Goal: Task Accomplishment & Management: Use online tool/utility

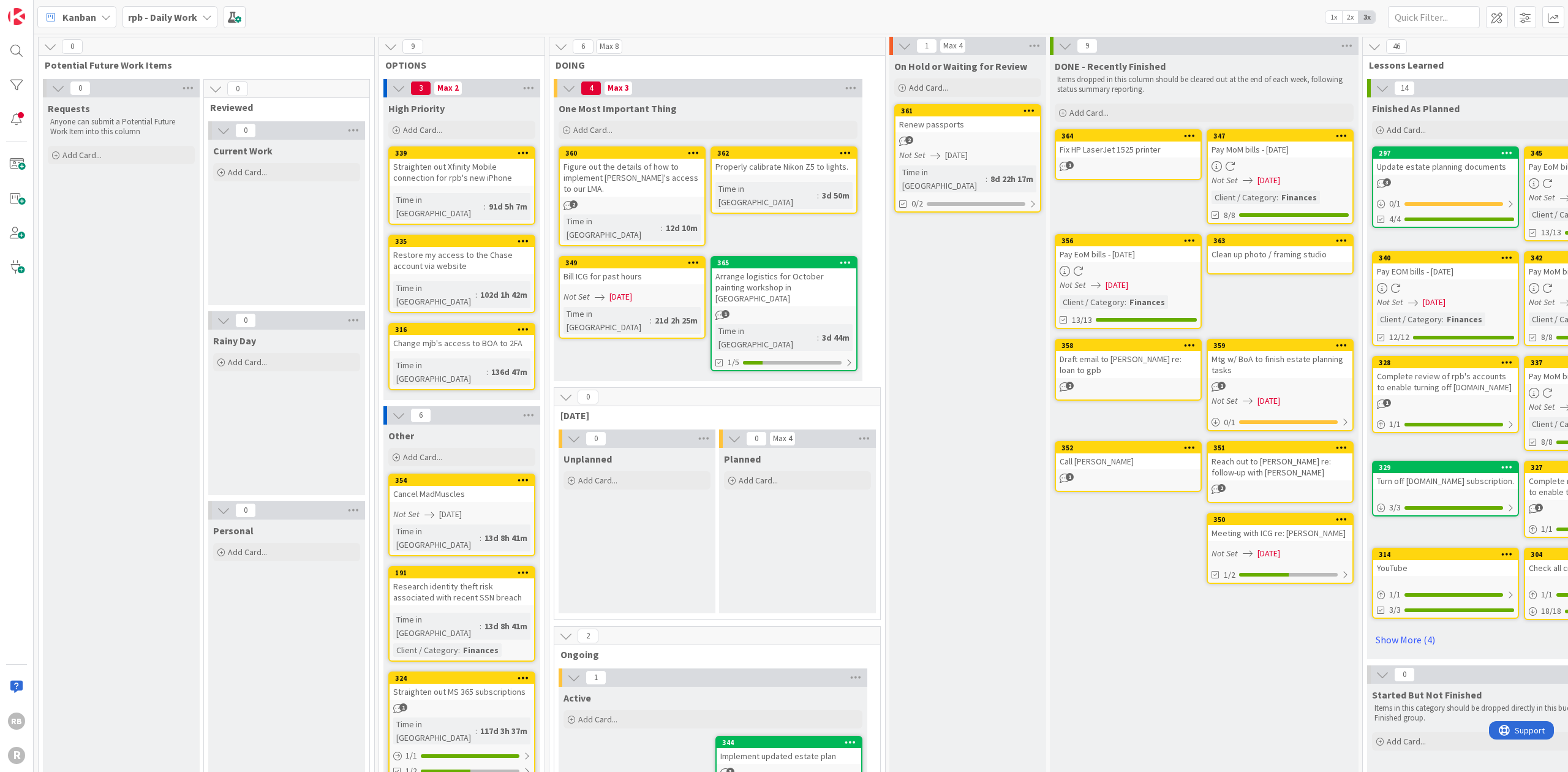
click at [205, 17] on icon at bounding box center [207, 17] width 10 height 10
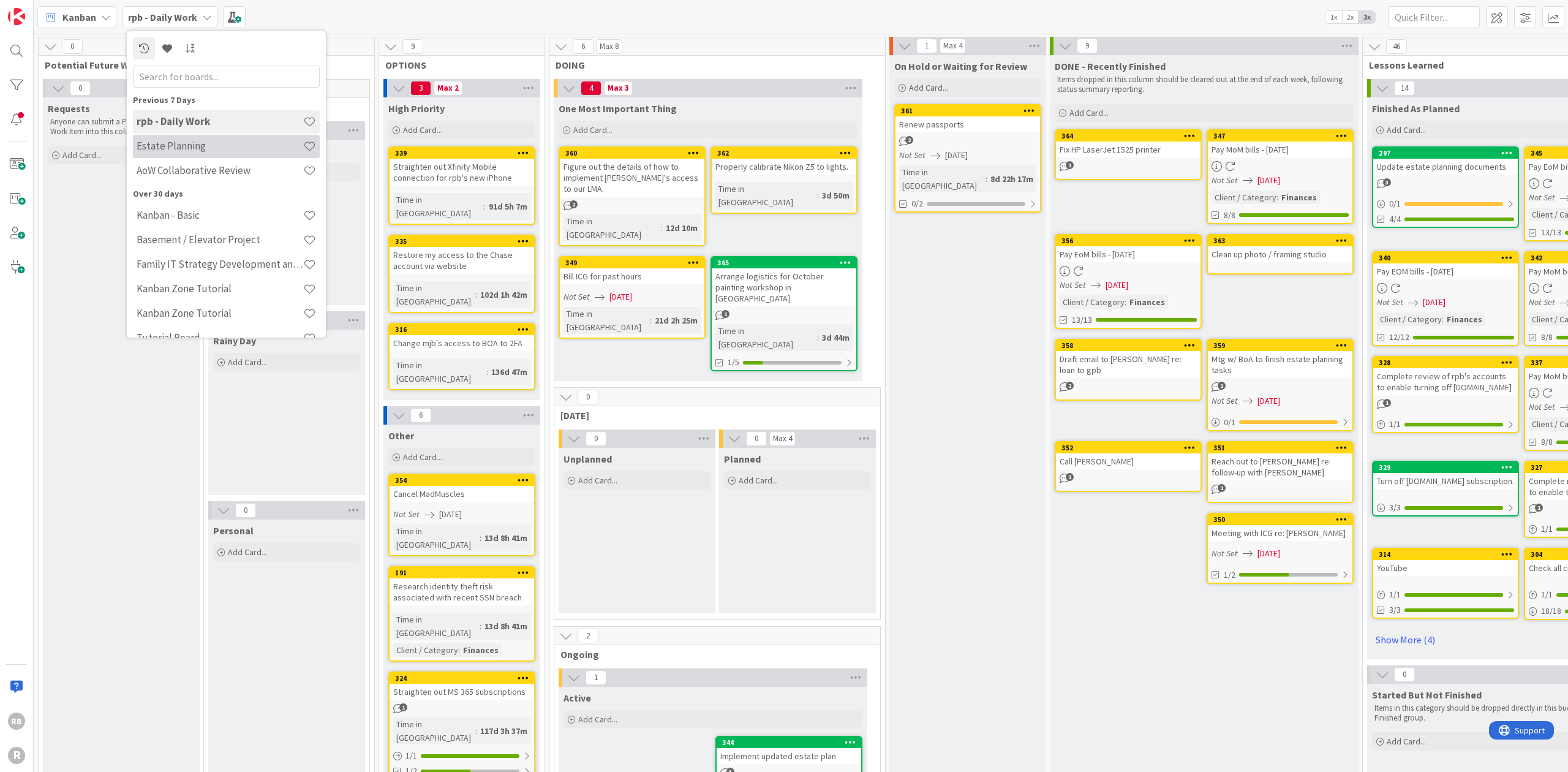
click at [158, 145] on h4 "Estate Planning" at bounding box center [220, 146] width 166 height 12
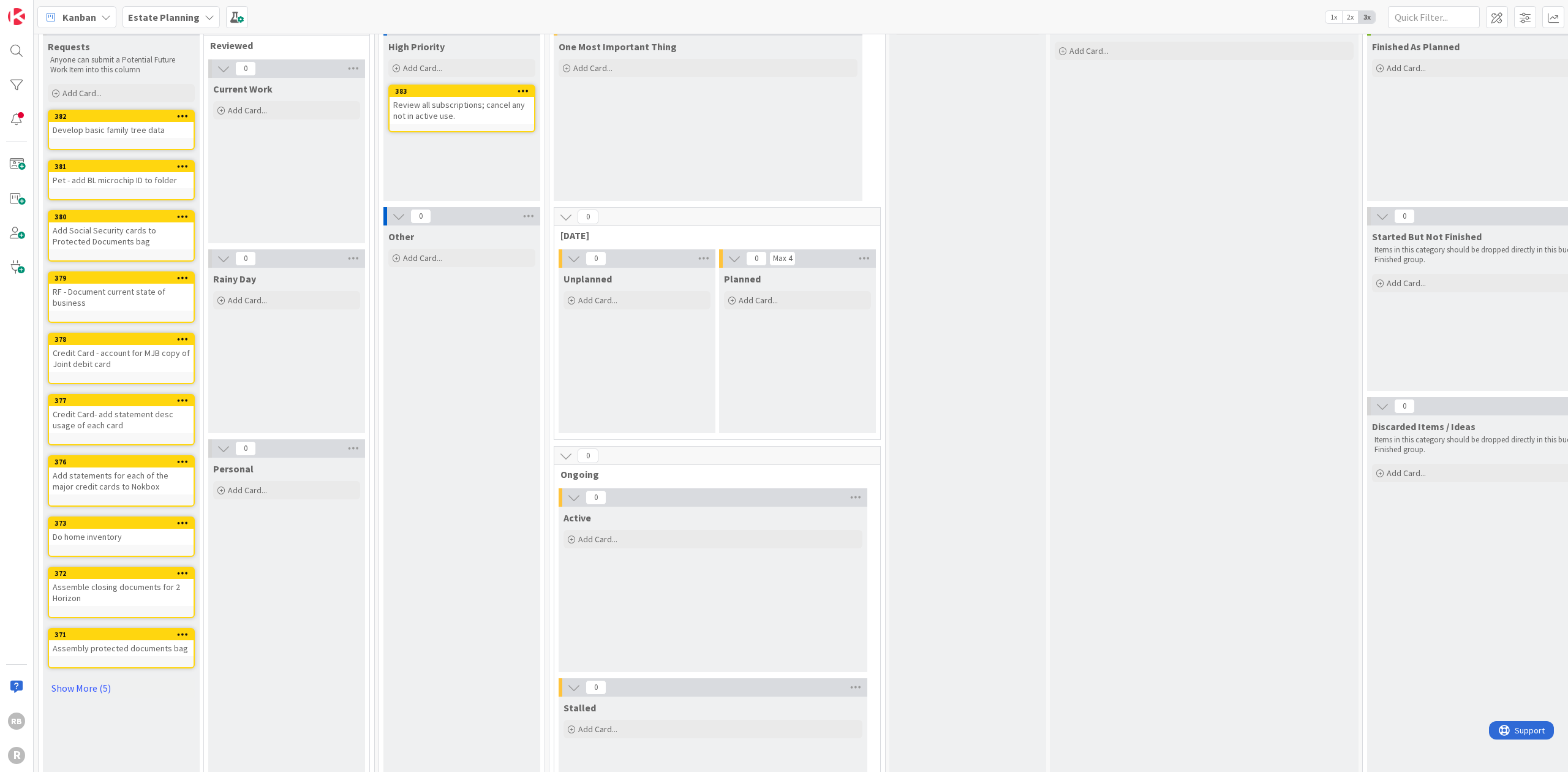
scroll to position [82, 0]
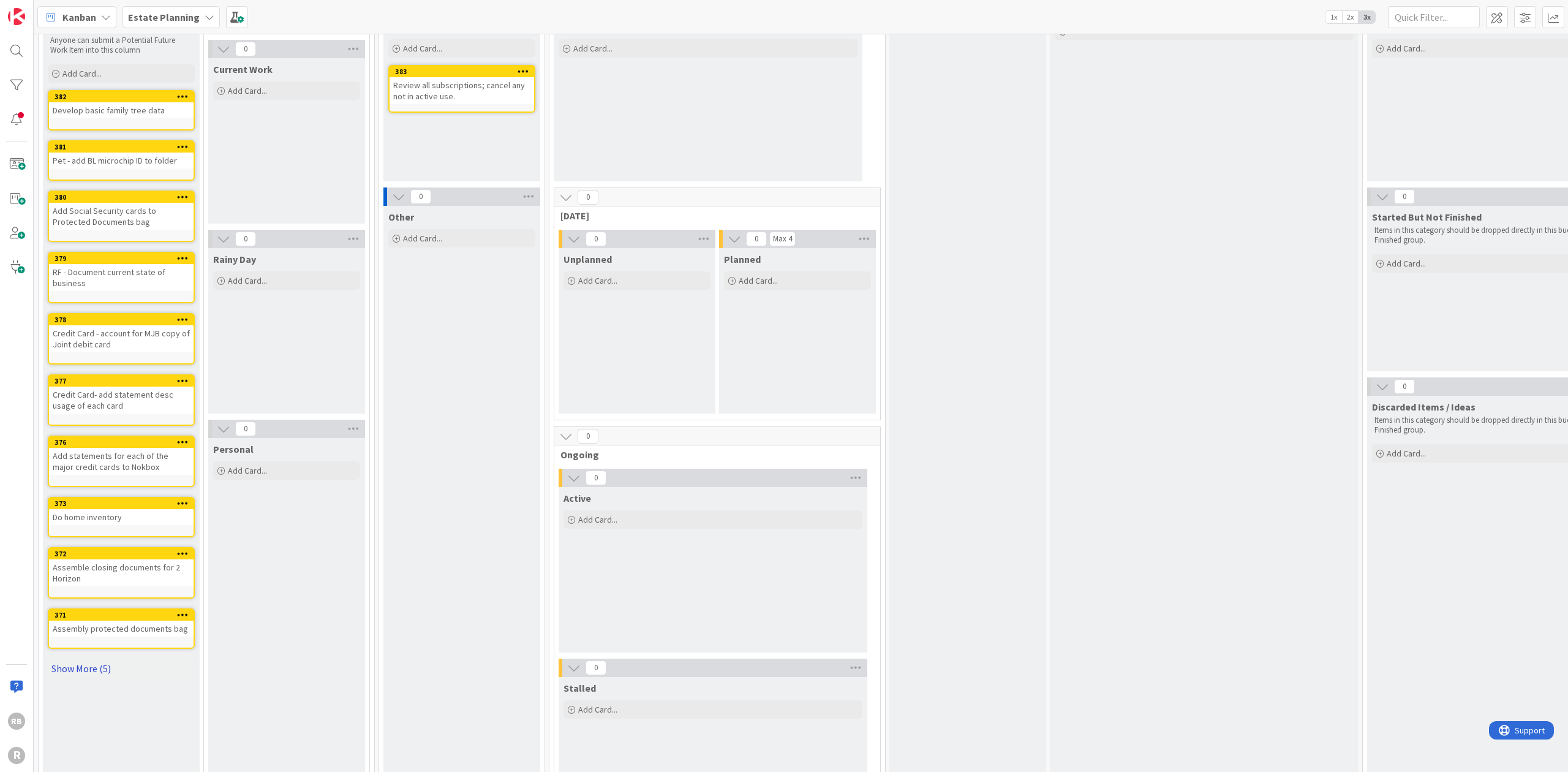
click at [91, 668] on link "Show More (5)" at bounding box center [121, 669] width 147 height 20
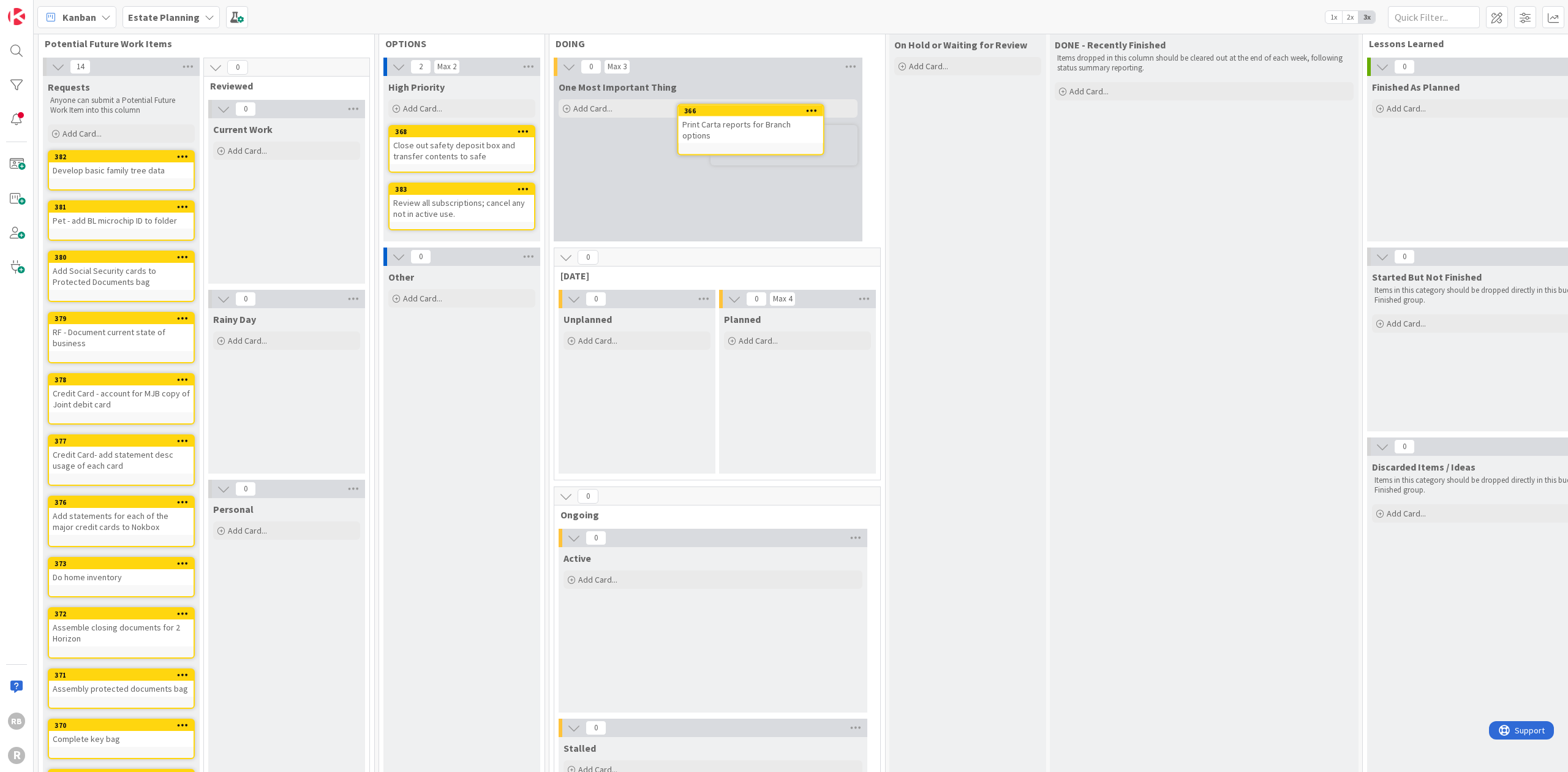
scroll to position [0, 0]
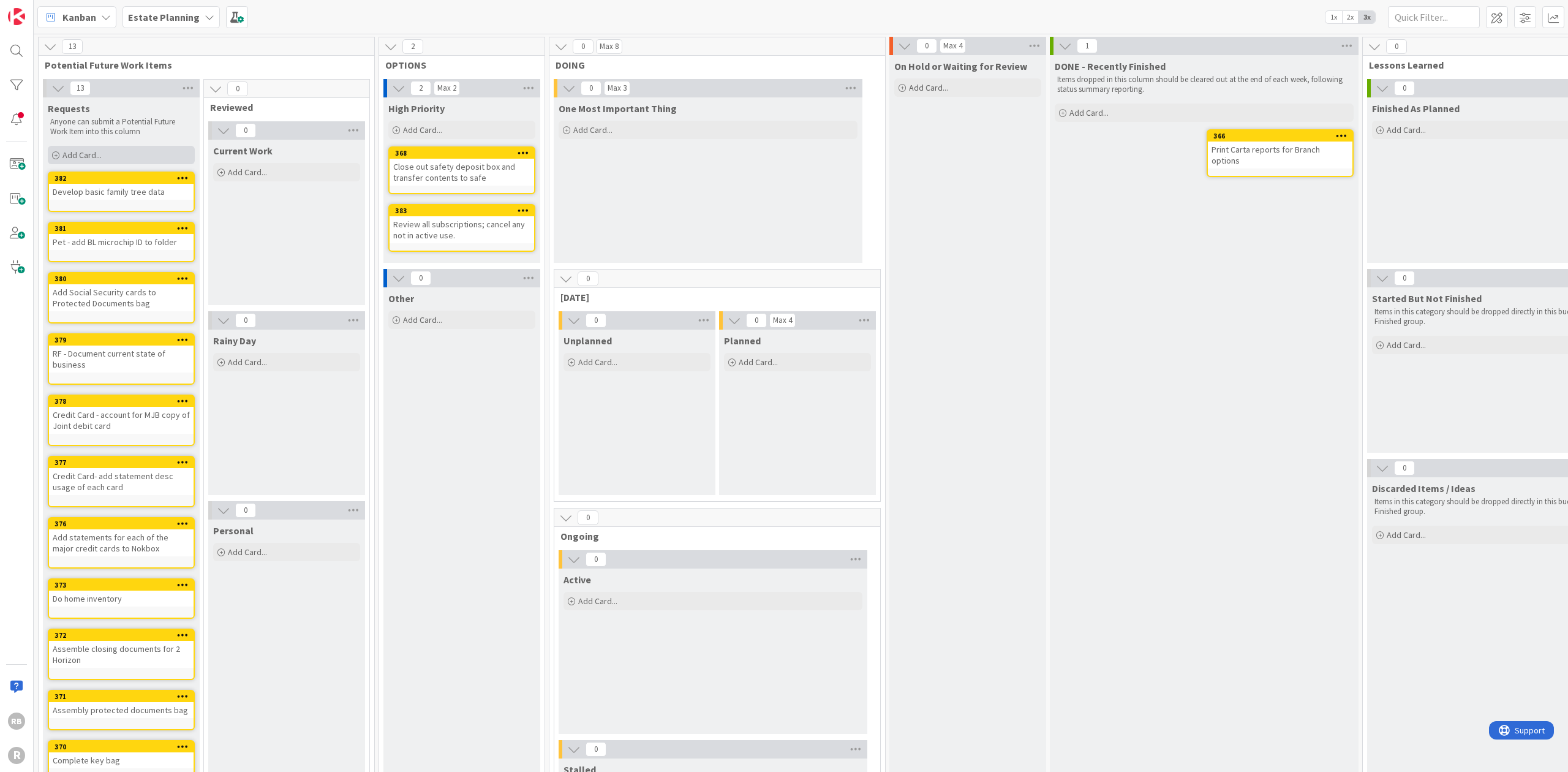
click at [96, 154] on span "Add Card..." at bounding box center [82, 155] width 39 height 11
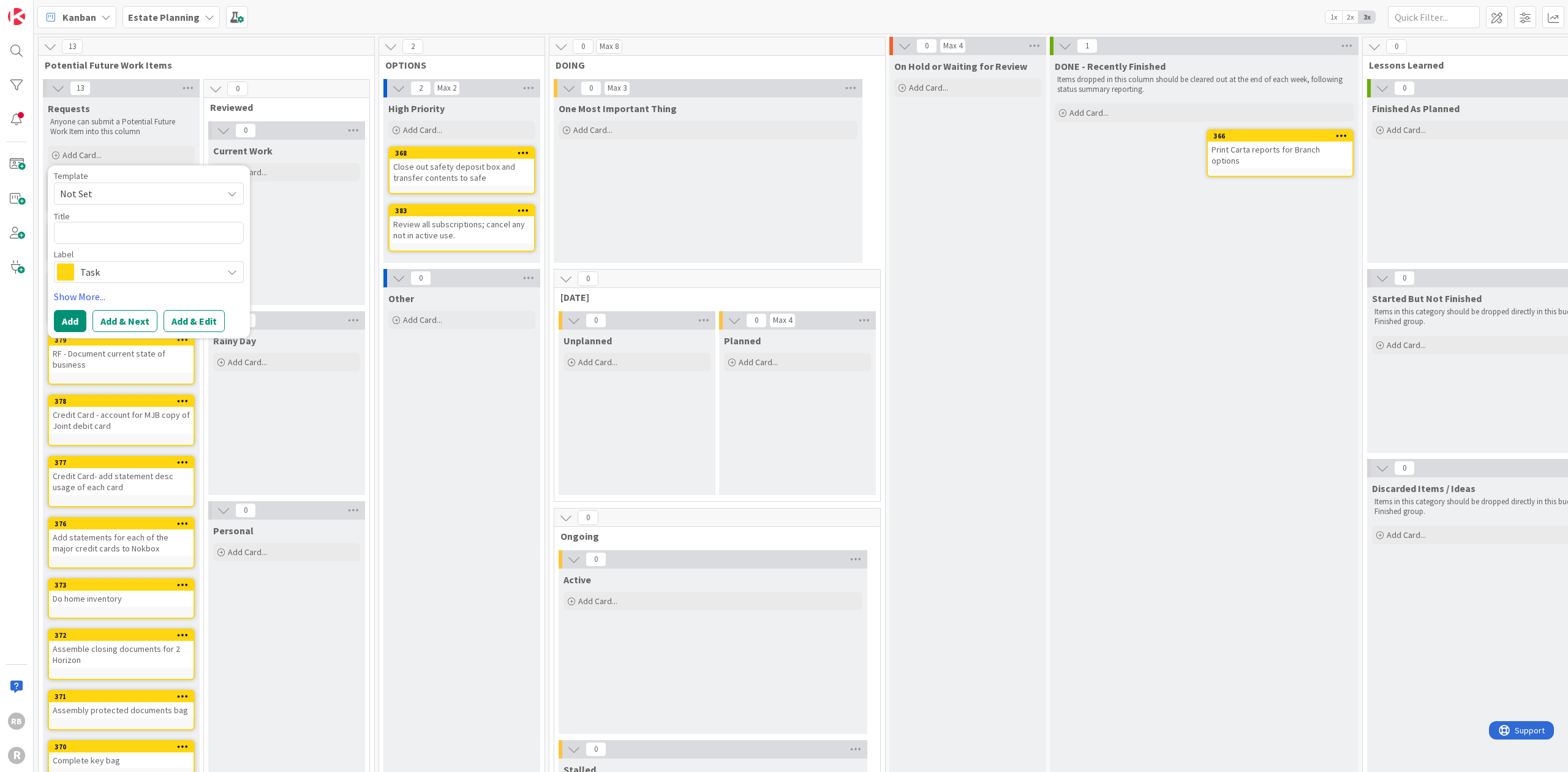
click at [99, 231] on textarea at bounding box center [149, 232] width 190 height 22
type textarea "x"
type textarea "S"
type textarea "x"
type textarea "Se"
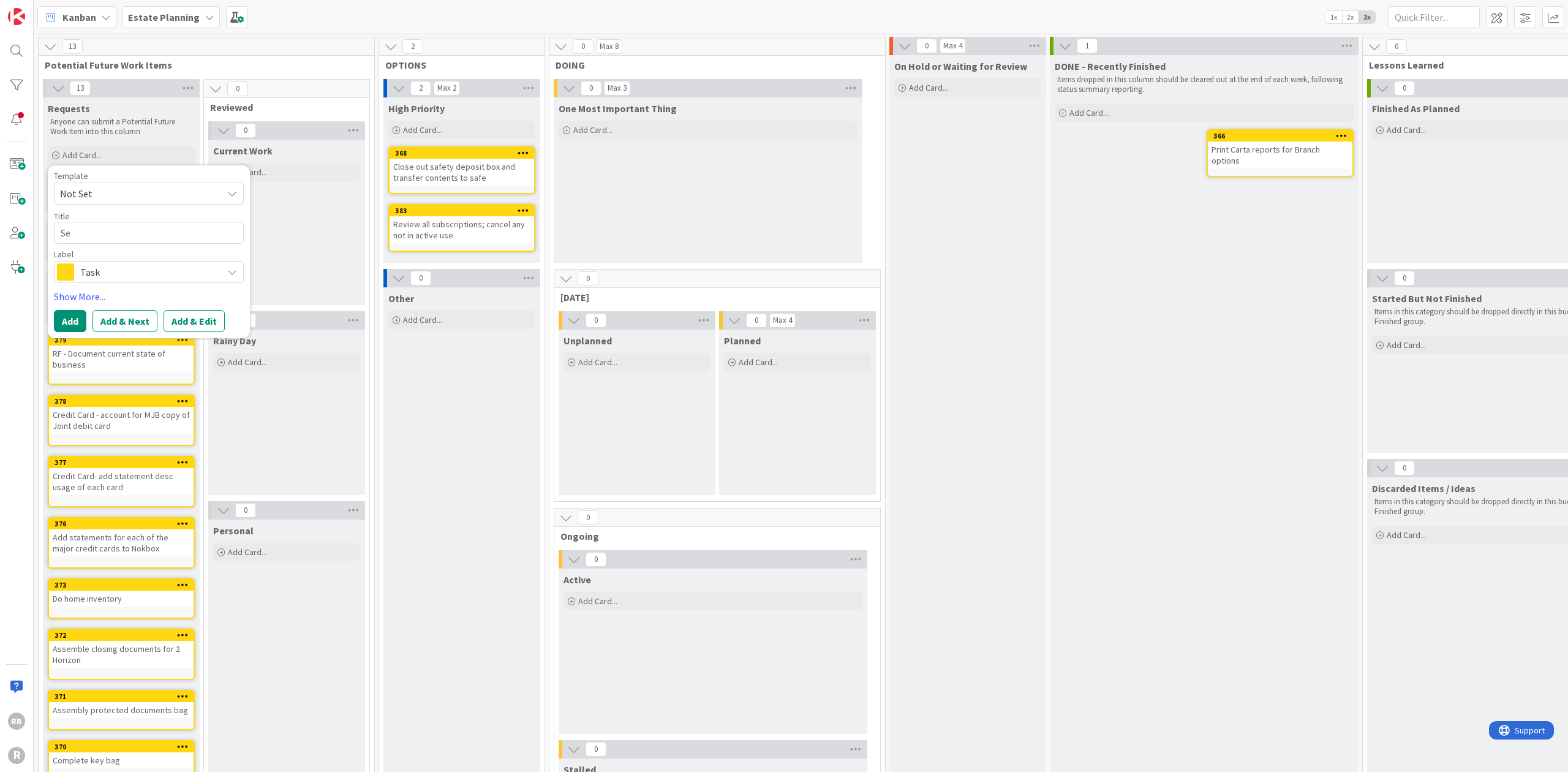
type textarea "x"
type textarea "Set"
type textarea "x"
type textarea "Set"
type textarea "x"
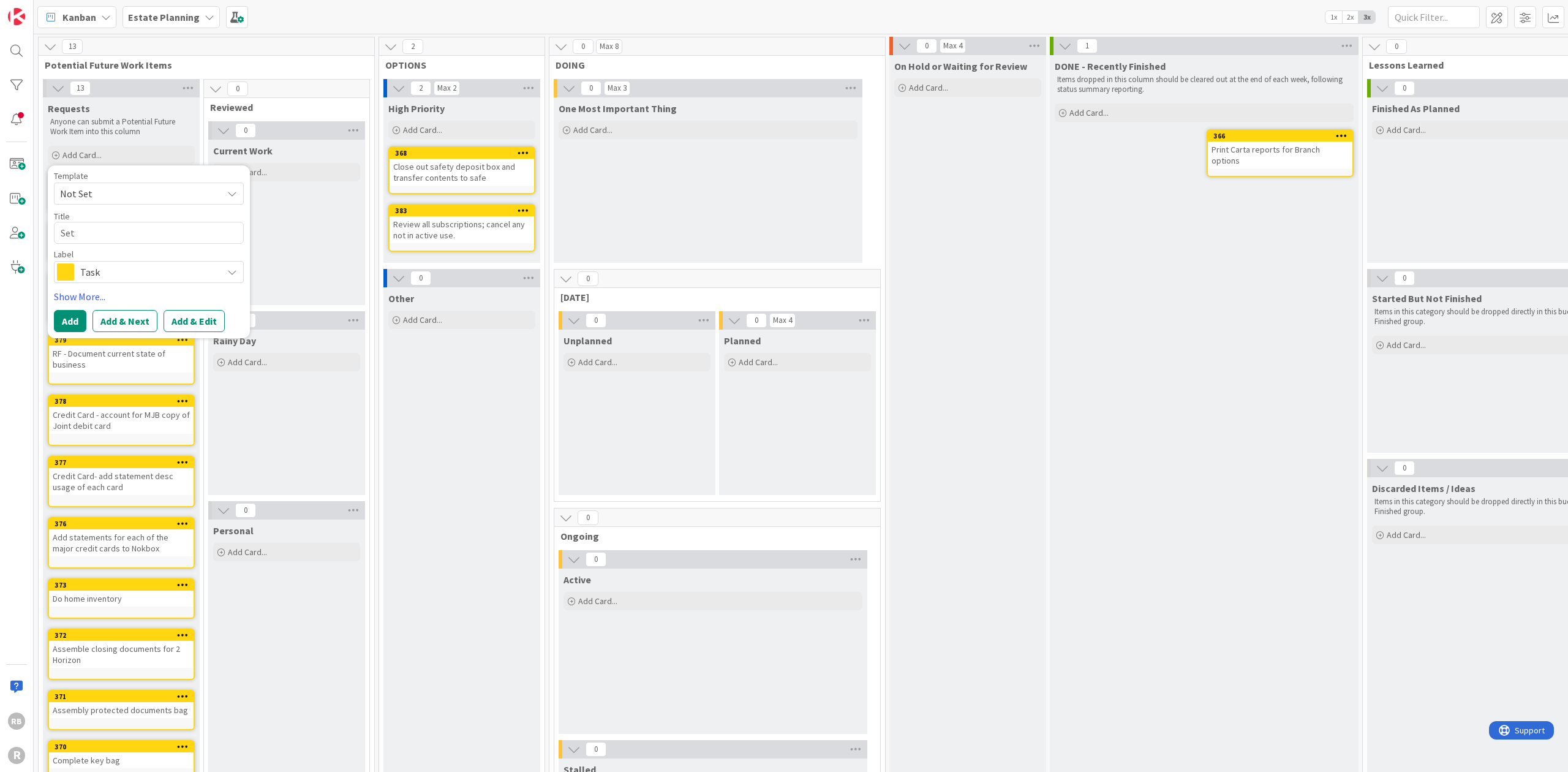
type textarea "Set u"
type textarea "x"
type textarea "Set up"
type textarea "x"
type textarea "Set up"
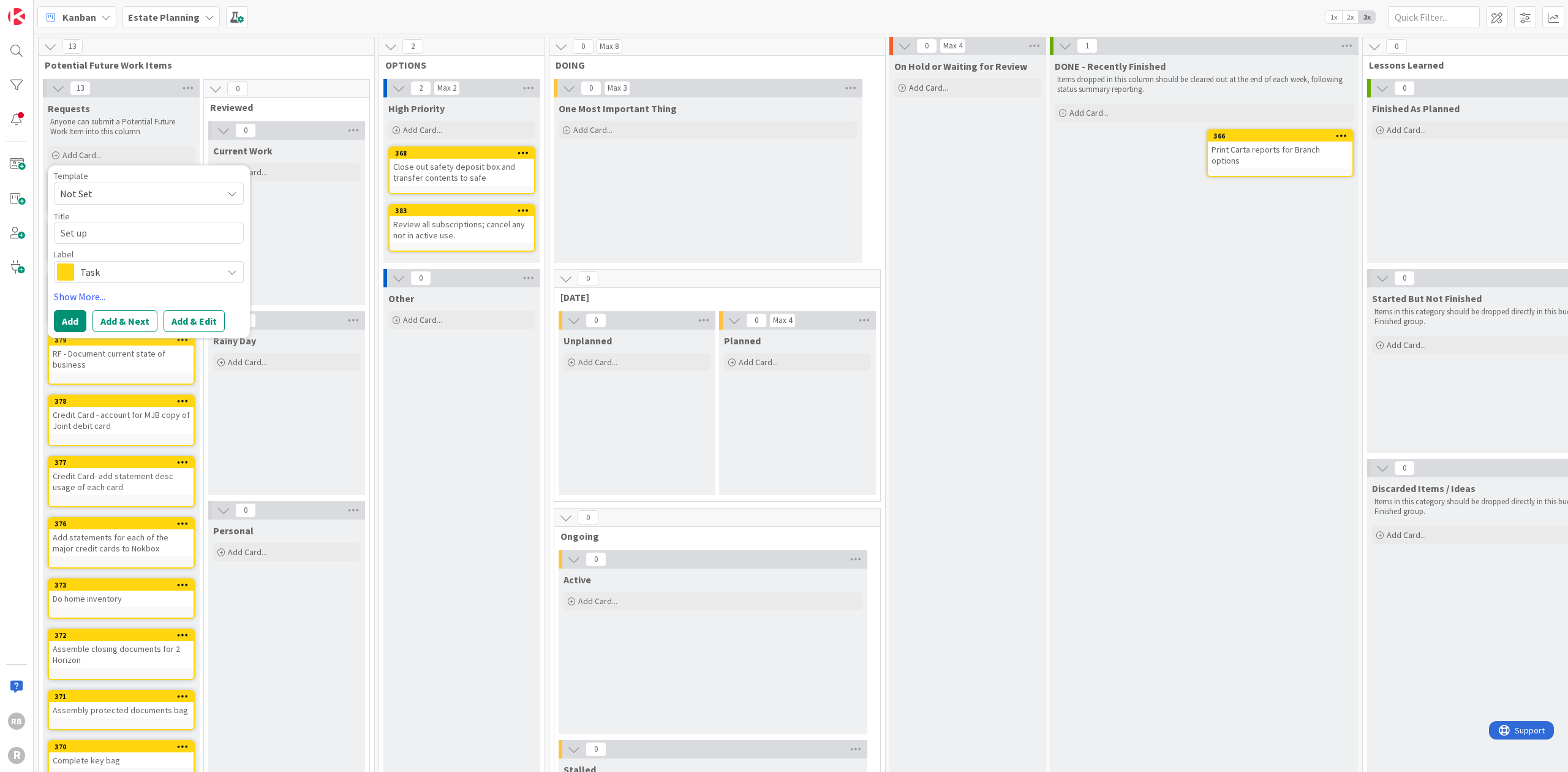
type textarea "x"
type textarea "Set up s"
type textarea "x"
type textarea "Set up sa"
type textarea "x"
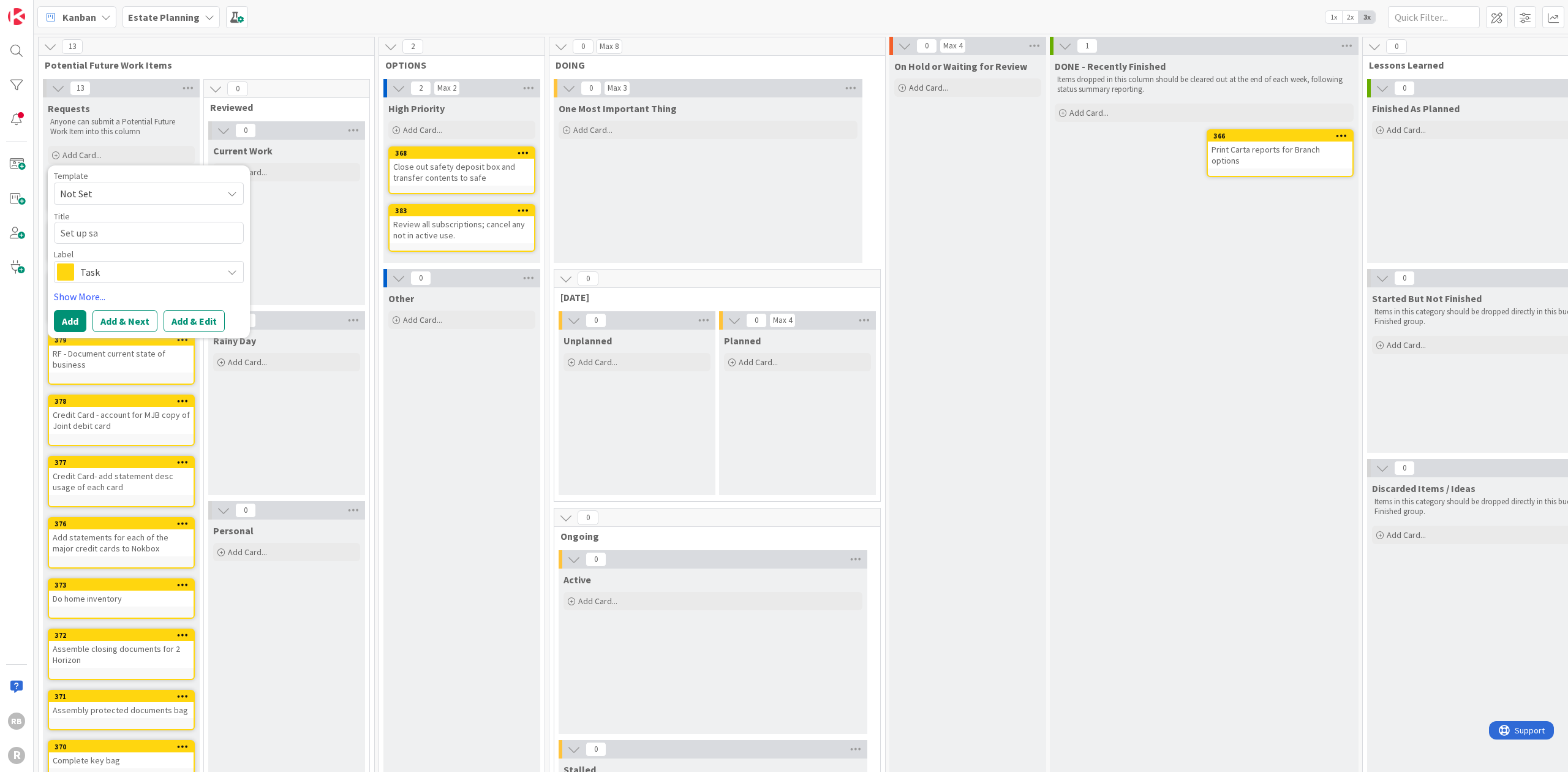
type textarea "Set up saf"
type textarea "x"
type textarea "Set up safe"
type textarea "x"
type textarea "Set up safe"
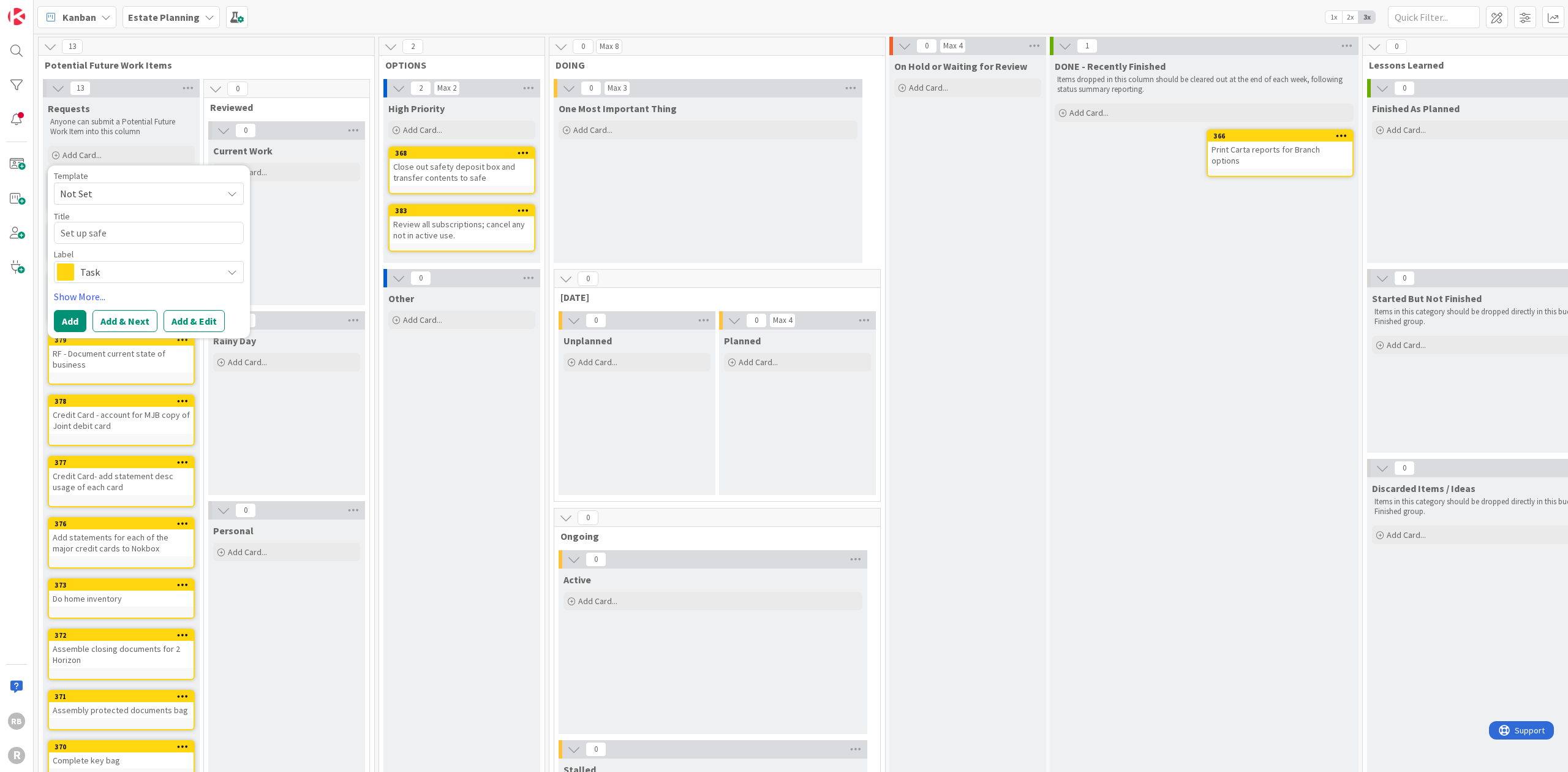
type textarea "x"
type textarea "Set up safe i"
type textarea "x"
type textarea "Set up safe in"
type textarea "x"
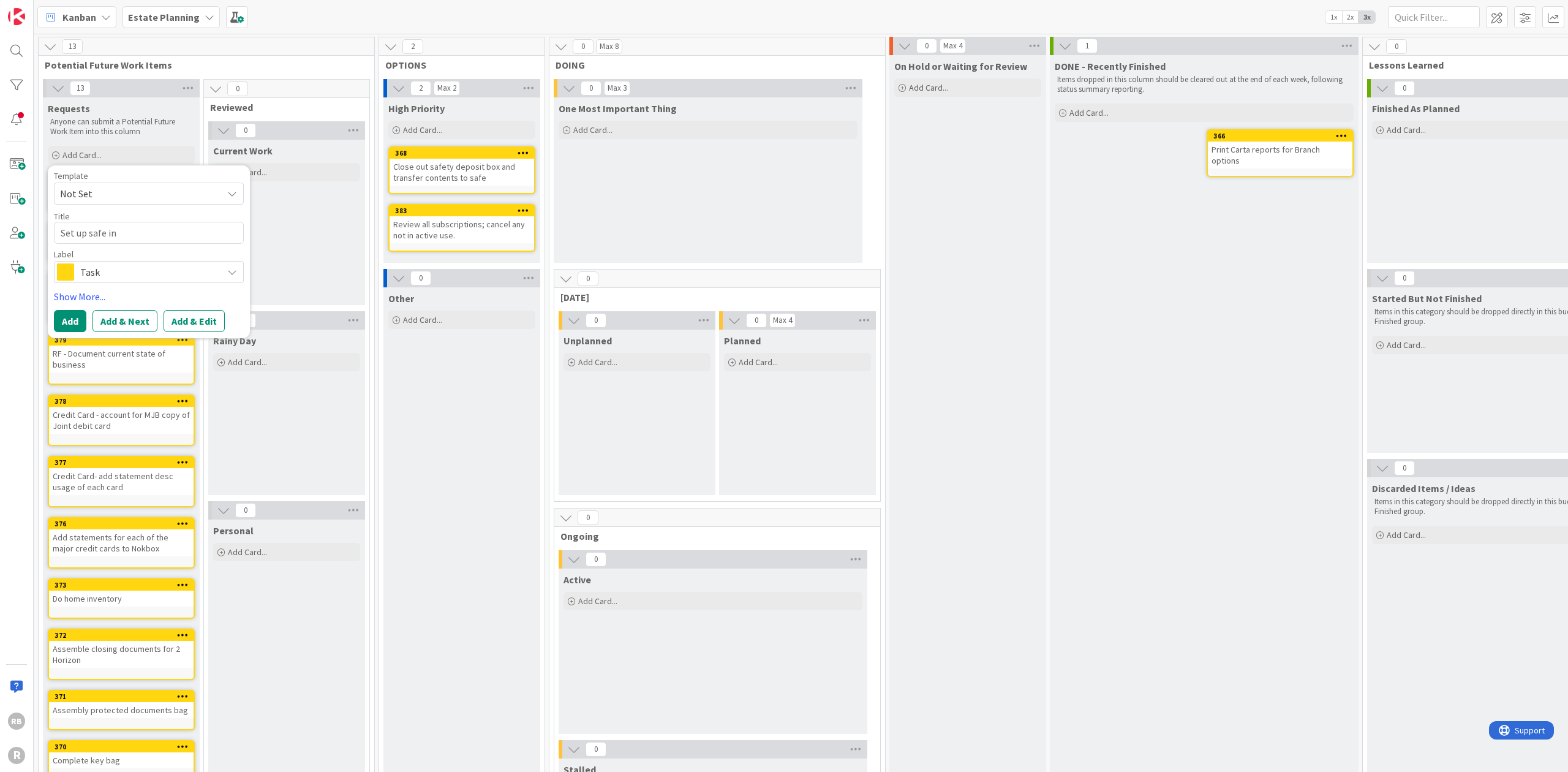
type textarea "Set up safe in"
type textarea "x"
type textarea "Set up safe in m"
type textarea "x"
type textarea "Set up safe in mu"
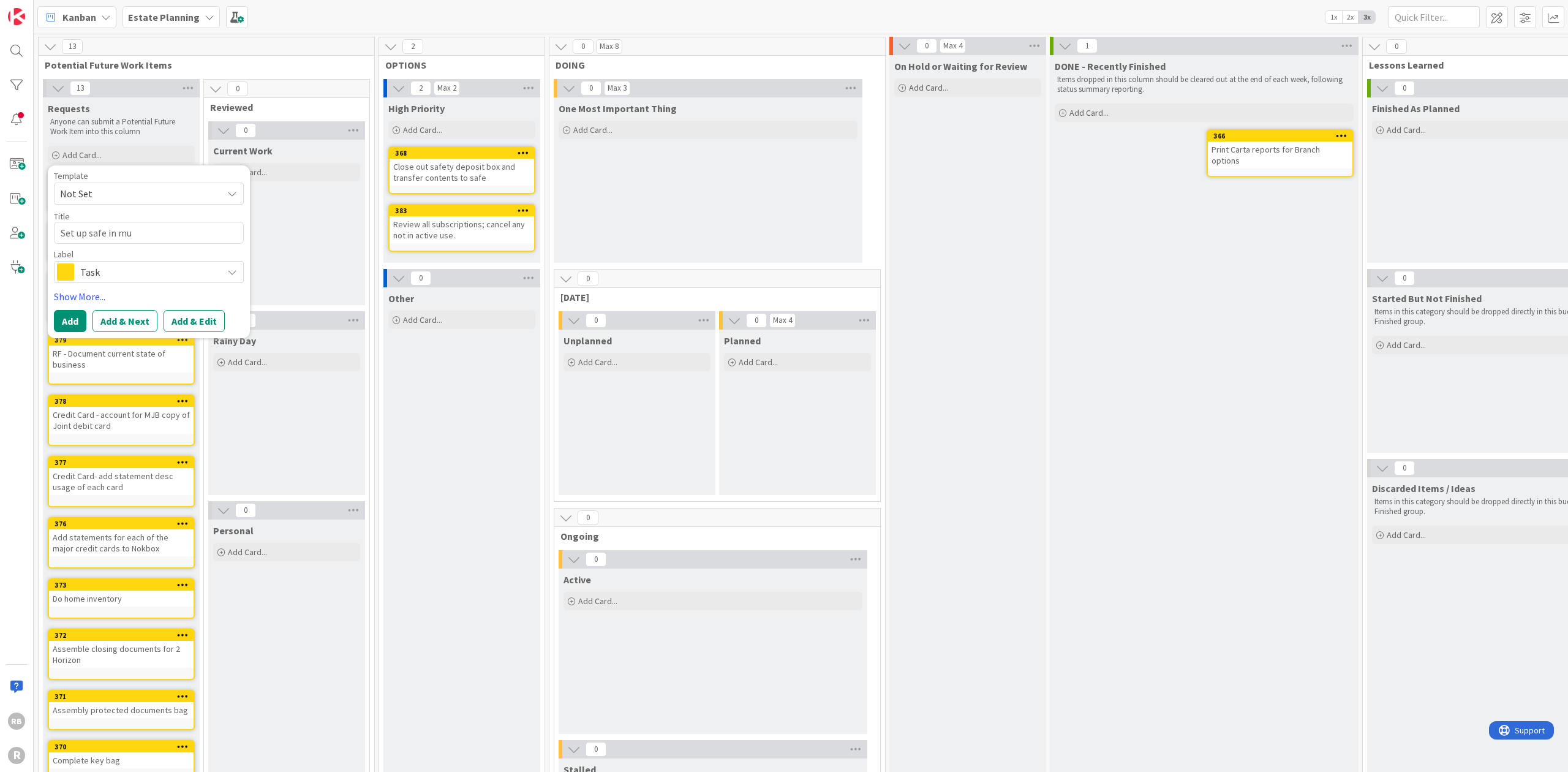
type textarea "x"
type textarea "Set up safe in mud"
type textarea "x"
type textarea "Set up safe in mudr"
type textarea "x"
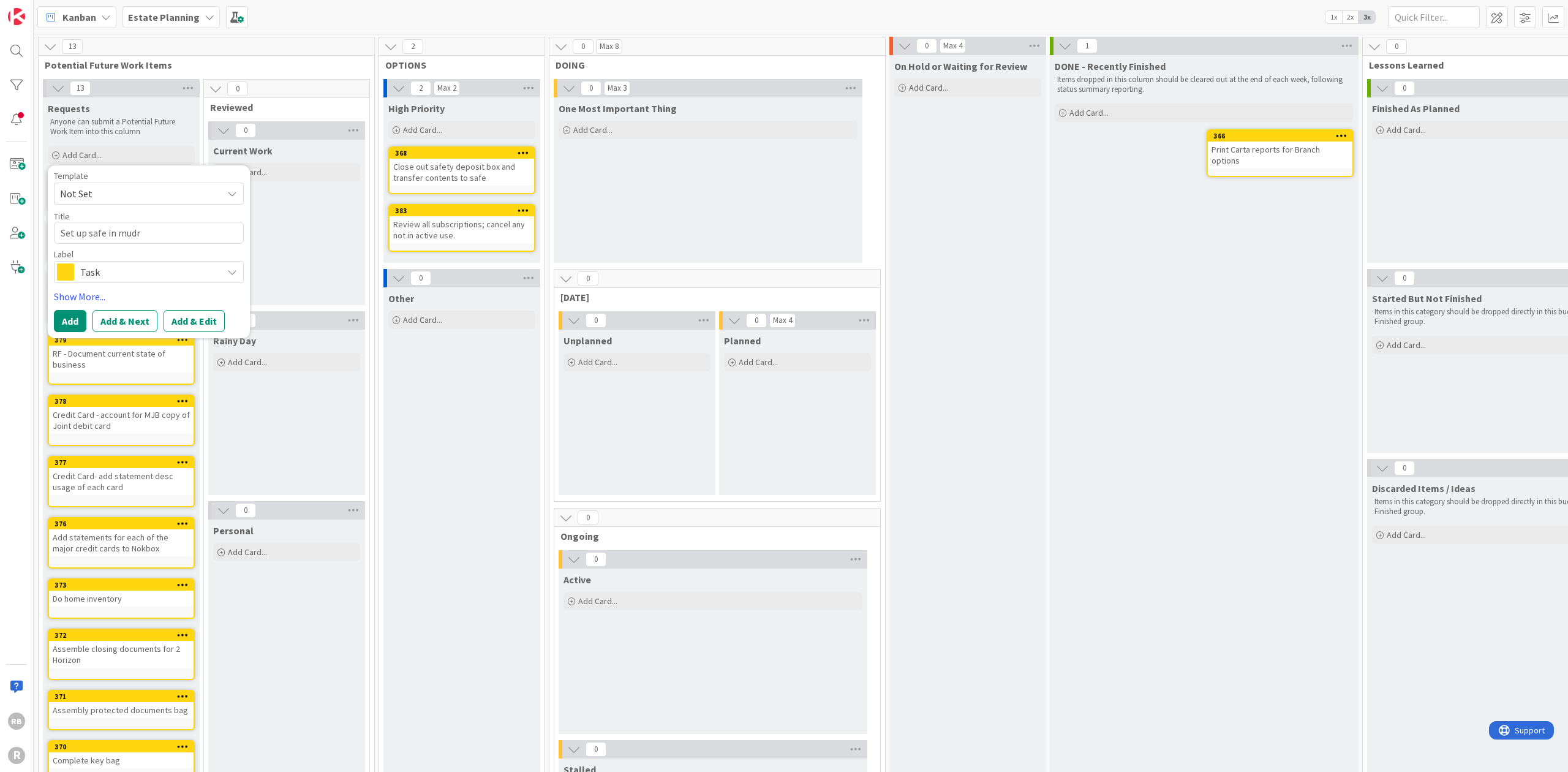
type textarea "Set up safe in mudro"
type textarea "x"
type textarea "Set up safe in mudroo"
type textarea "x"
type textarea "Set up safe in mudroom"
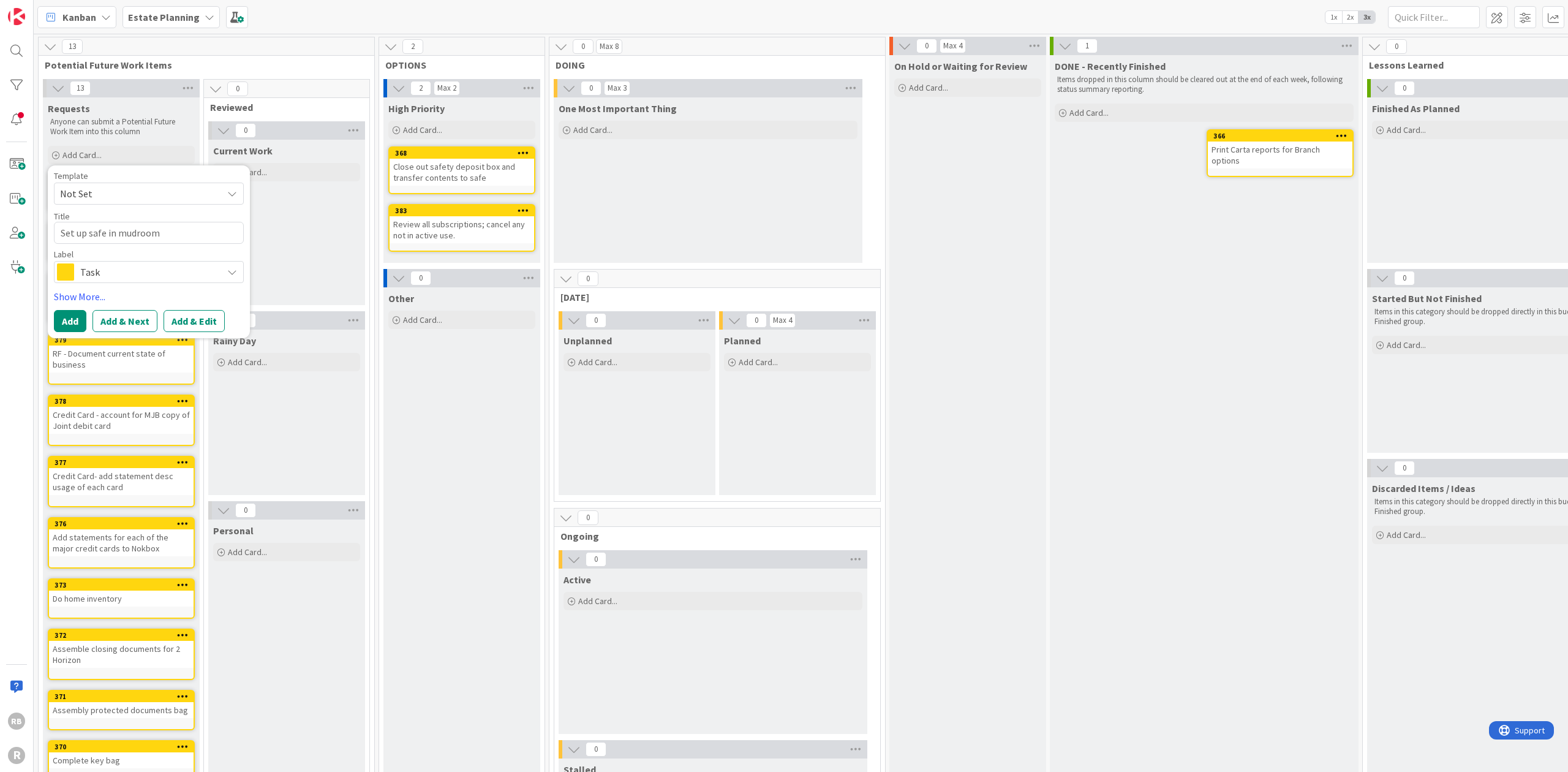
type textarea "x"
type textarea "Set up safe in mudroom c"
type textarea "x"
type textarea "Set up safe in mudroom cl"
type textarea "x"
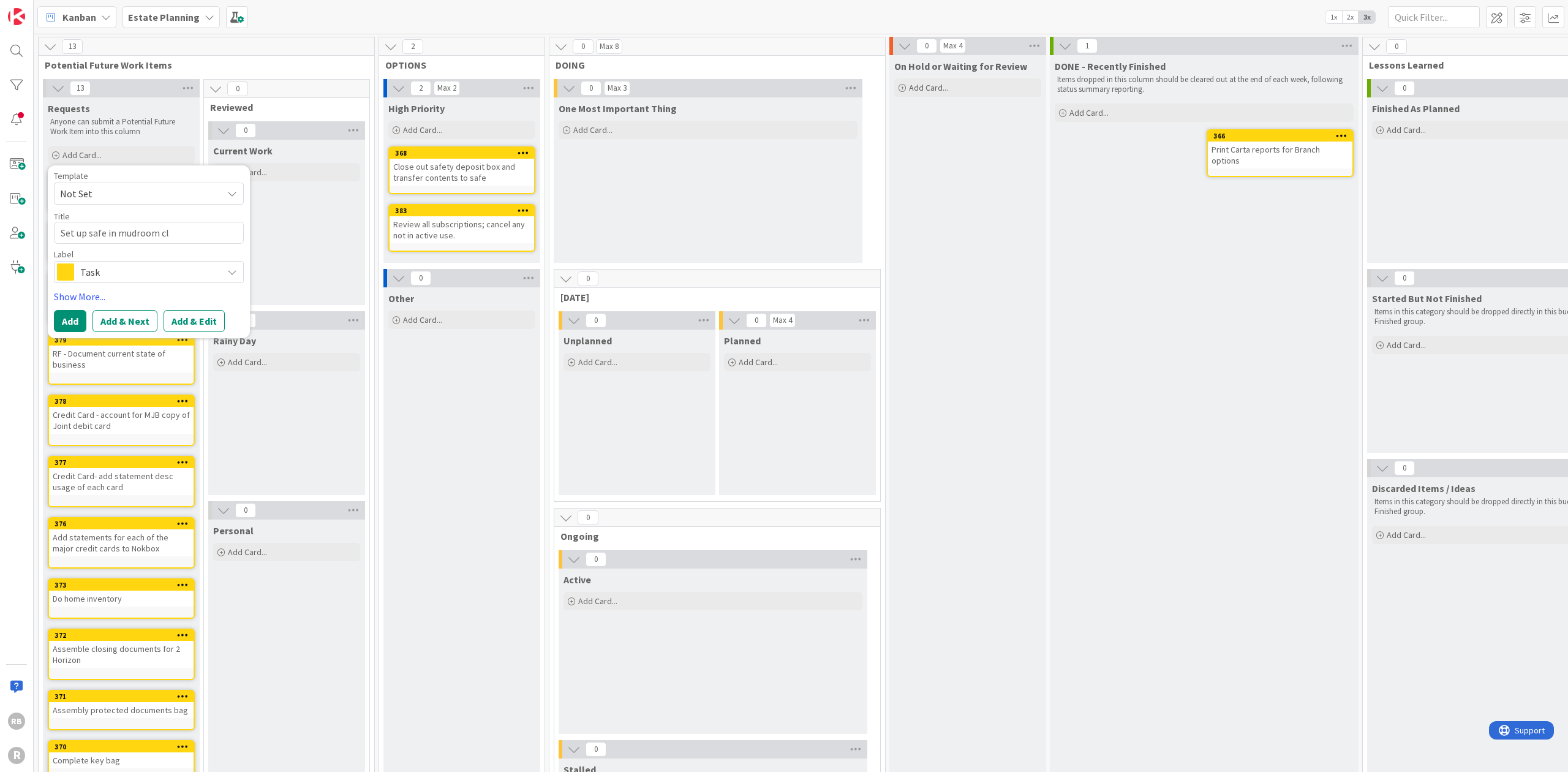
type textarea "Set up safe in mudroom clo"
type textarea "x"
type textarea "Set up safe in mudroom clos"
type textarea "x"
type textarea "Set up safe in mudroom close"
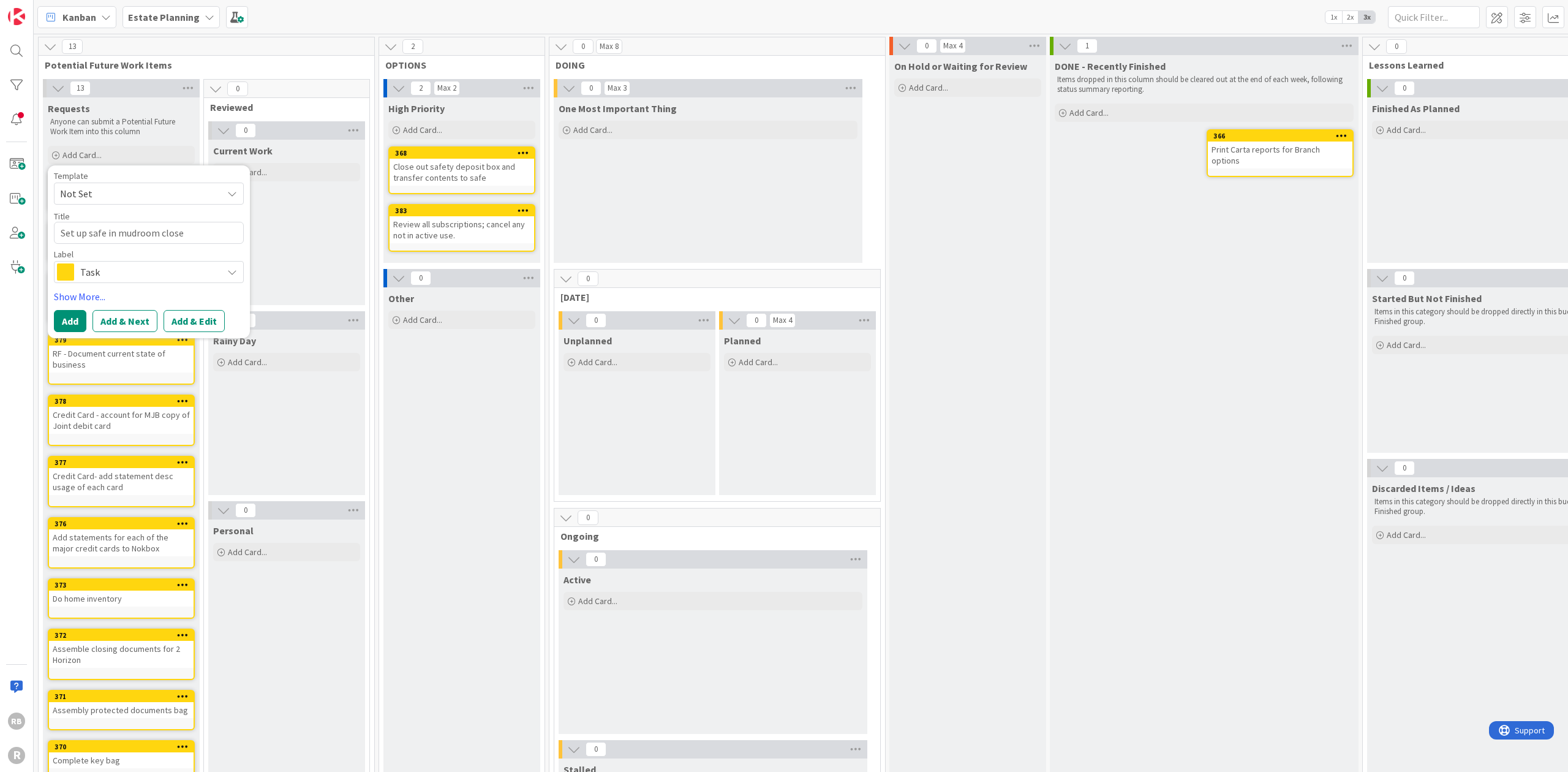
type textarea "x"
type textarea "Set up safe in mudroom closet"
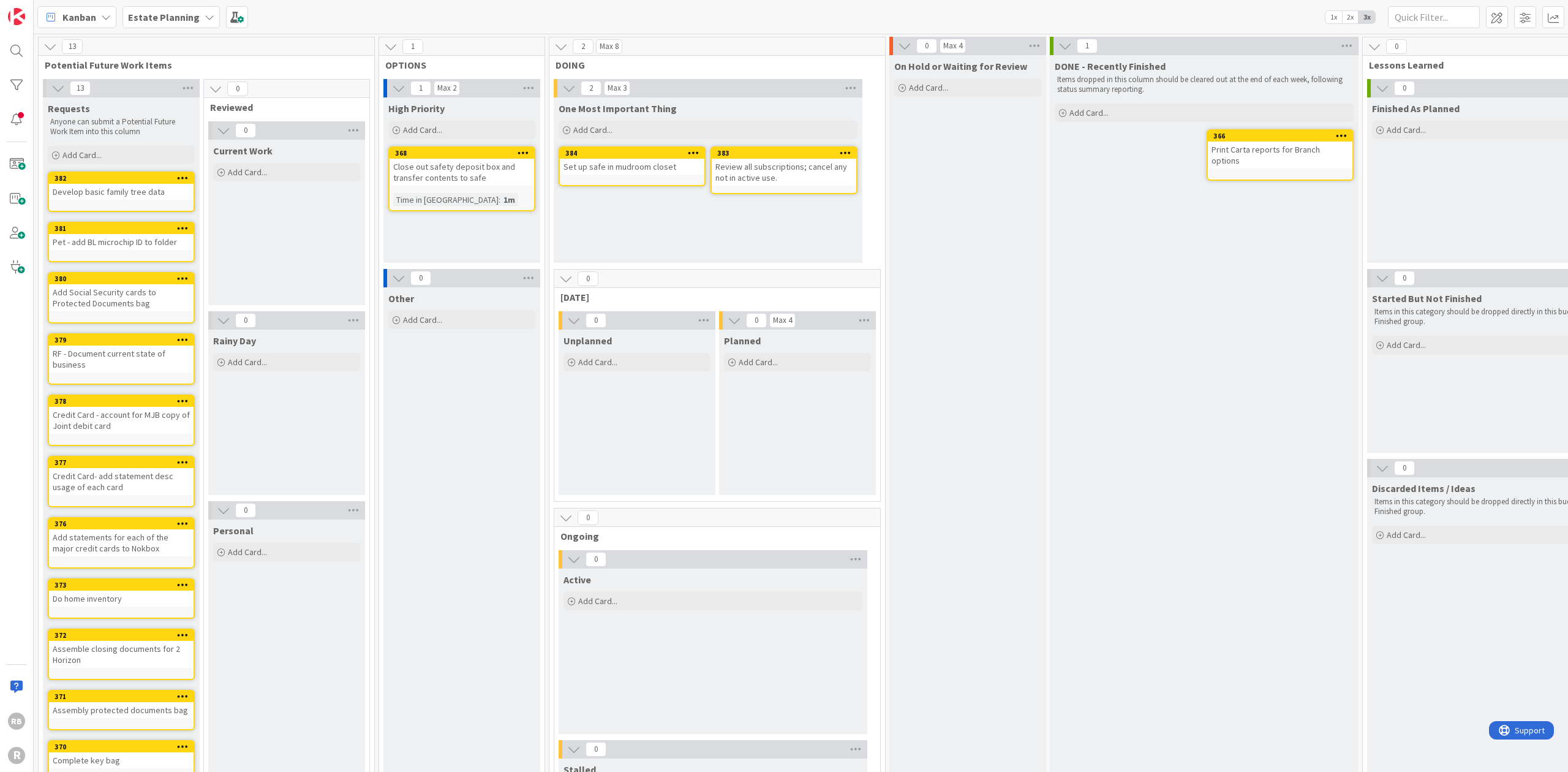
scroll to position [82, 0]
